Goal: Find specific page/section: Find specific page/section

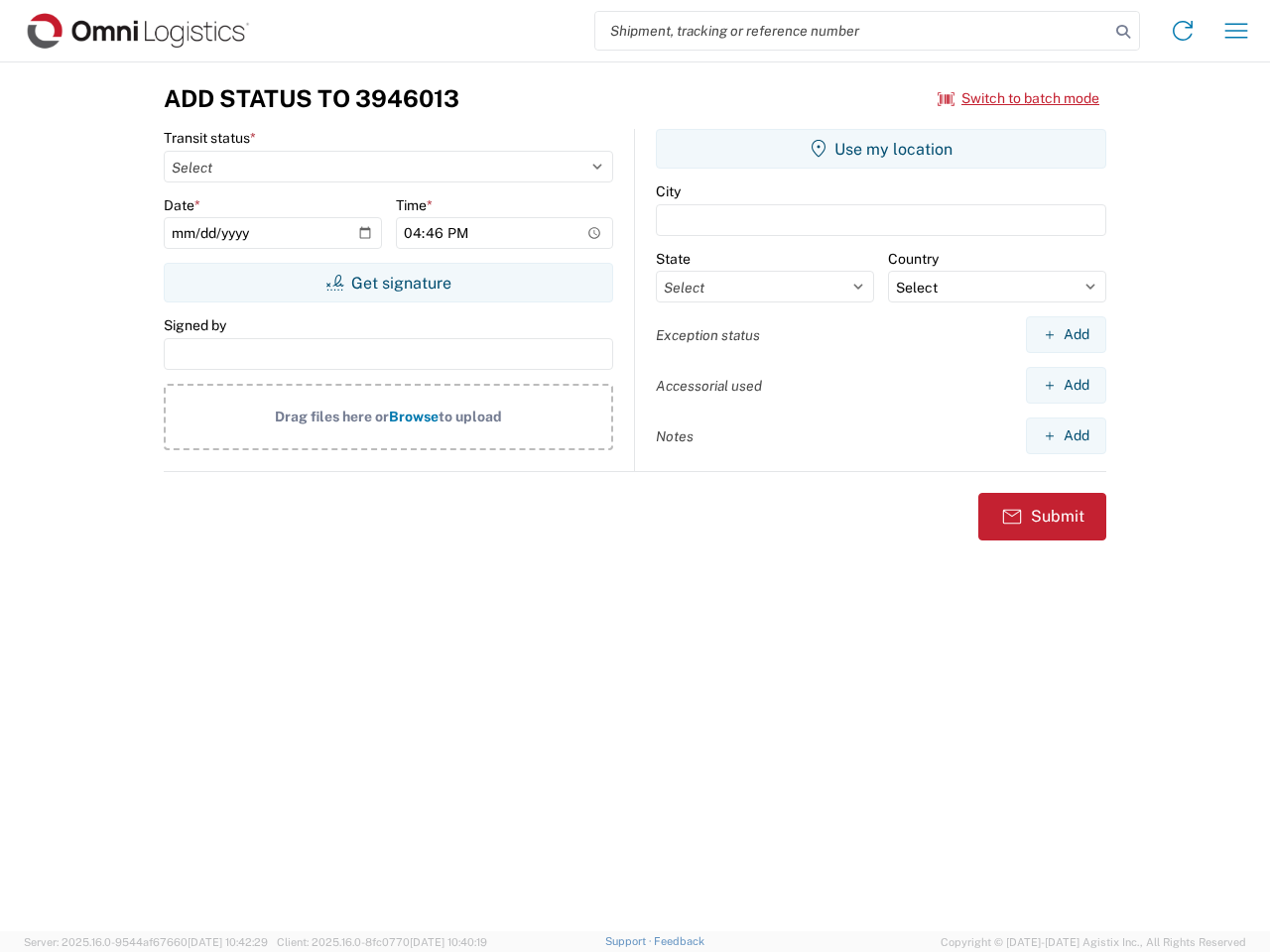
click at [852, 31] on input "search" at bounding box center [852, 31] width 514 height 38
click at [1123, 32] on icon at bounding box center [1123, 32] width 28 height 28
click at [1182, 31] on icon at bounding box center [1182, 31] width 32 height 32
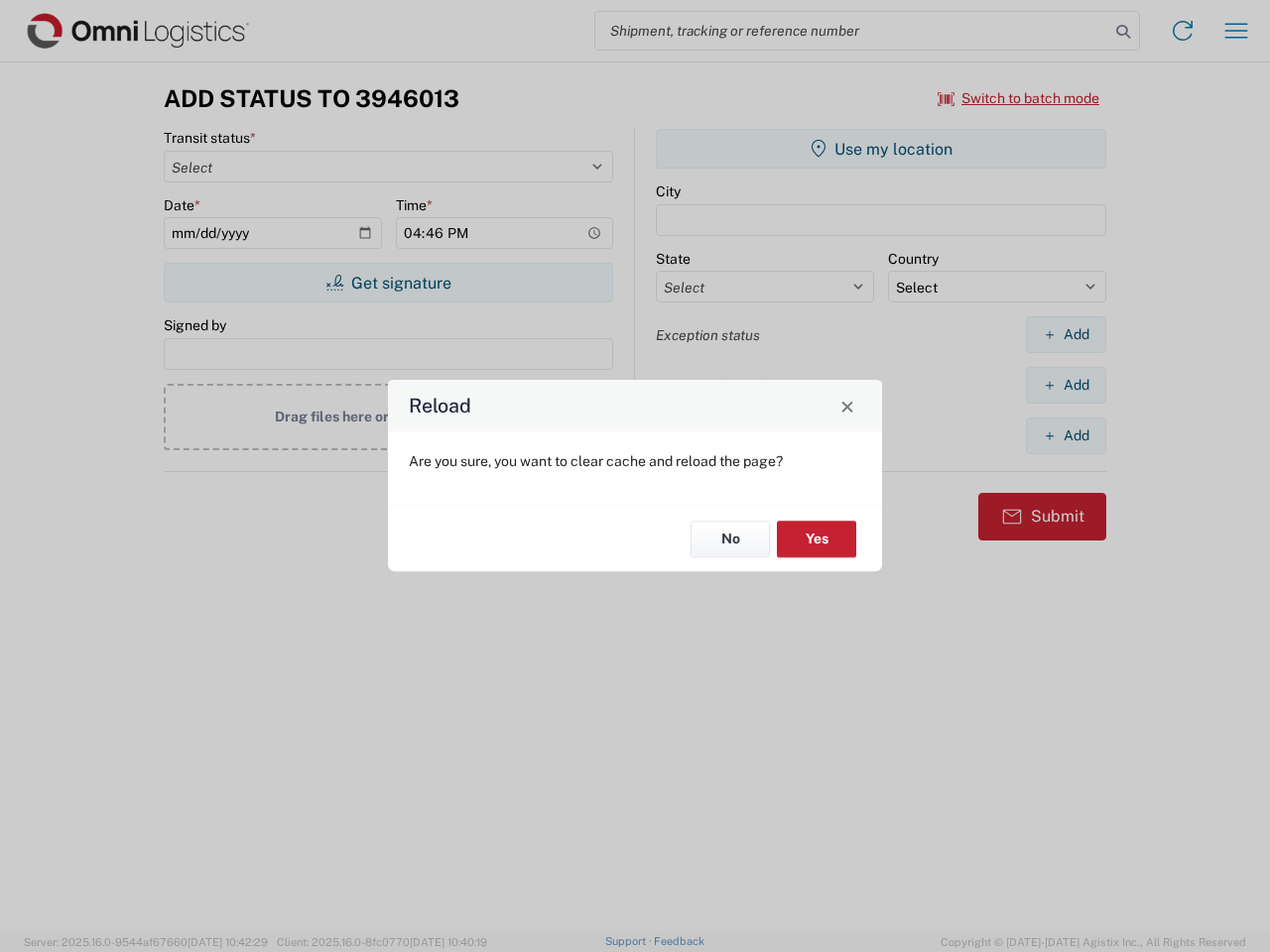
click at [1236, 31] on div "Reload Are you sure, you want to clear cache and reload the page? No Yes" at bounding box center [635, 476] width 1270 height 952
click at [1019, 99] on div "Reload Are you sure, you want to clear cache and reload the page? No Yes" at bounding box center [635, 476] width 1270 height 952
click at [388, 283] on div "Reload Are you sure, you want to clear cache and reload the page? No Yes" at bounding box center [635, 476] width 1270 height 952
click at [881, 149] on div "Reload Are you sure, you want to clear cache and reload the page? No Yes" at bounding box center [635, 476] width 1270 height 952
click at [1066, 334] on div "Reload Are you sure, you want to clear cache and reload the page? No Yes" at bounding box center [635, 476] width 1270 height 952
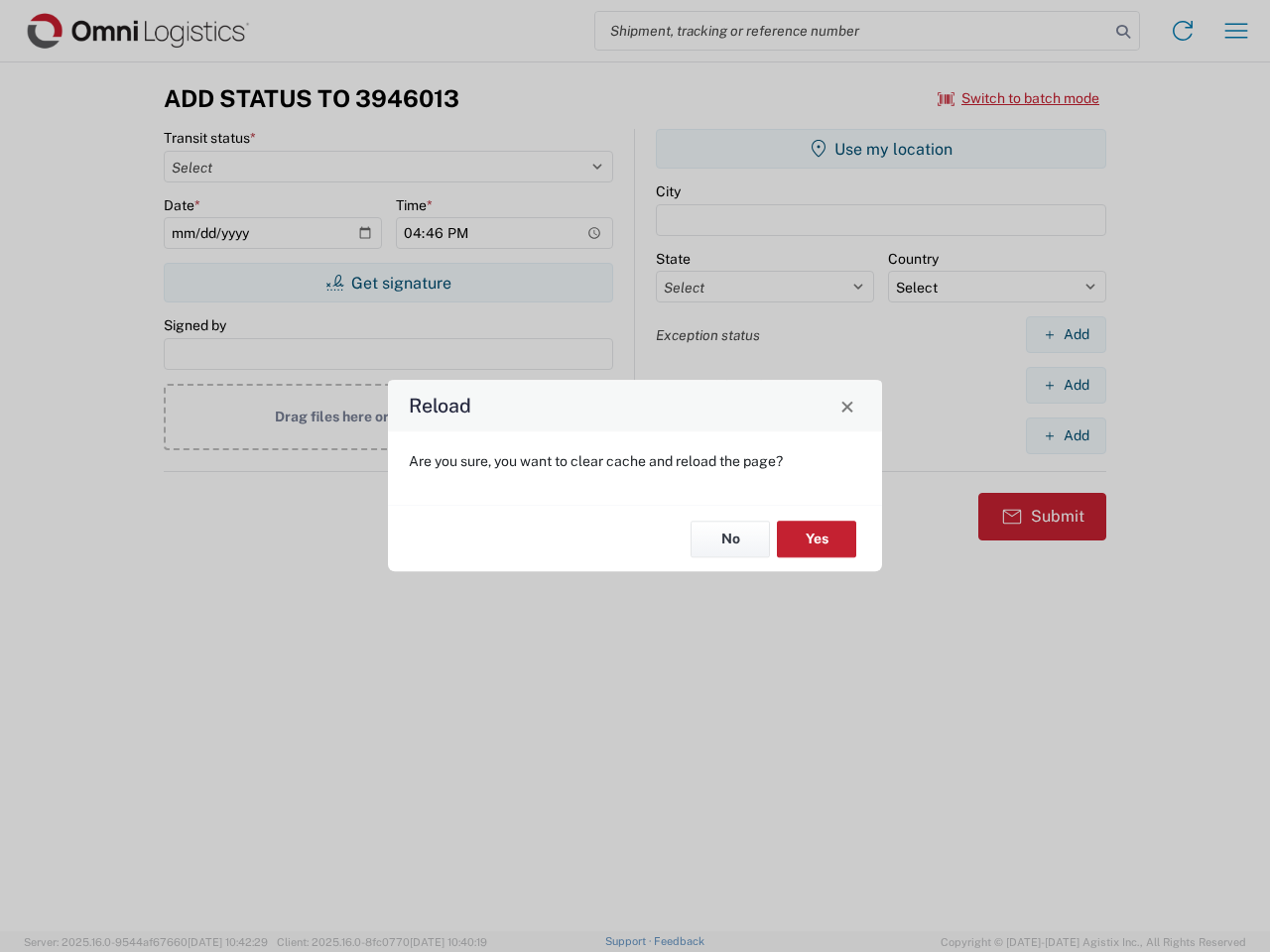
click at [1066, 385] on div "Reload Are you sure, you want to clear cache and reload the page? No Yes" at bounding box center [635, 476] width 1270 height 952
click at [1066, 436] on div "Reload Are you sure, you want to clear cache and reload the page? No Yes" at bounding box center [635, 476] width 1270 height 952
